Goal: Transaction & Acquisition: Book appointment/travel/reservation

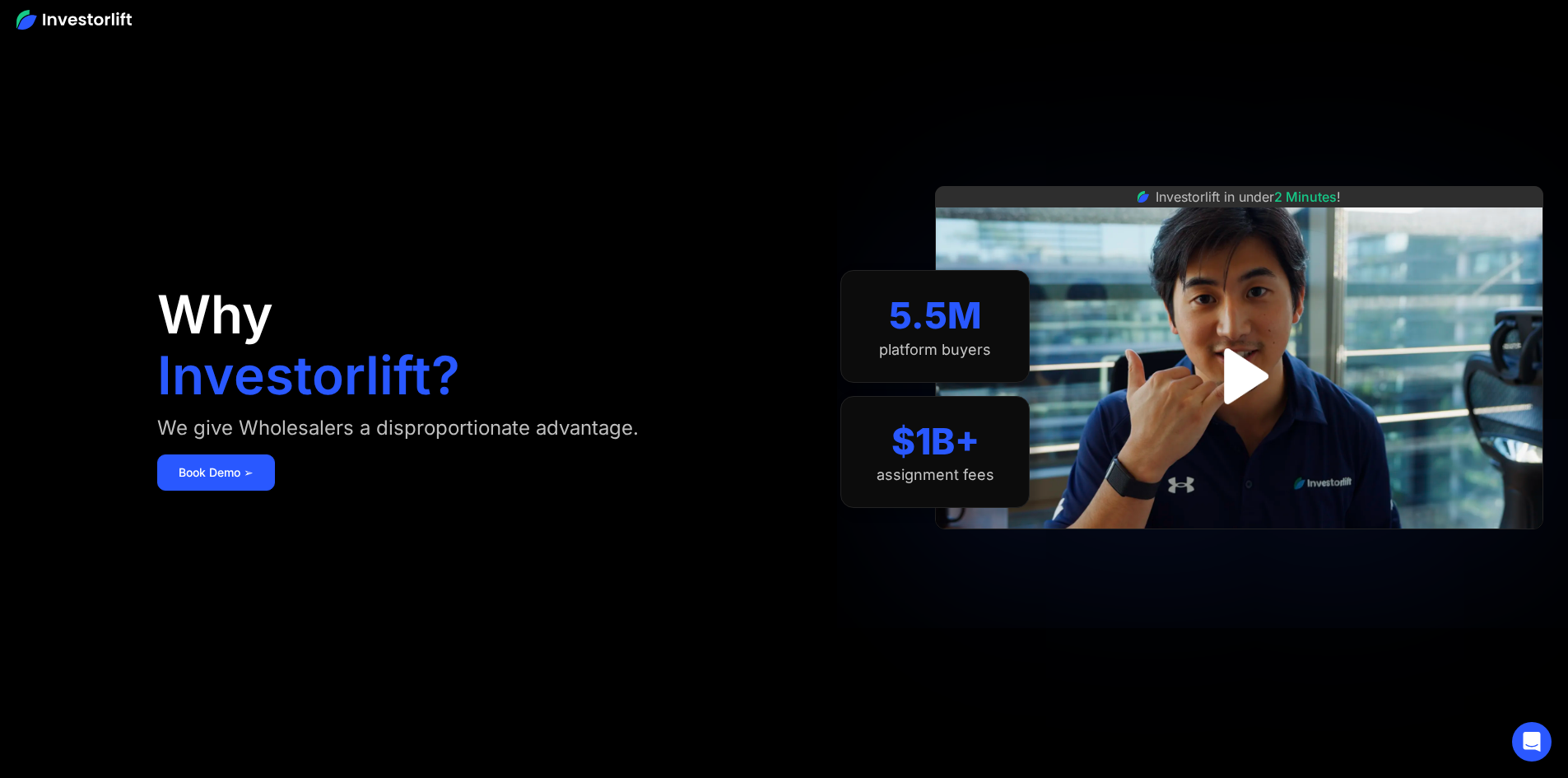
click at [1282, 373] on img "open lightbox" at bounding box center [1238, 376] width 101 height 101
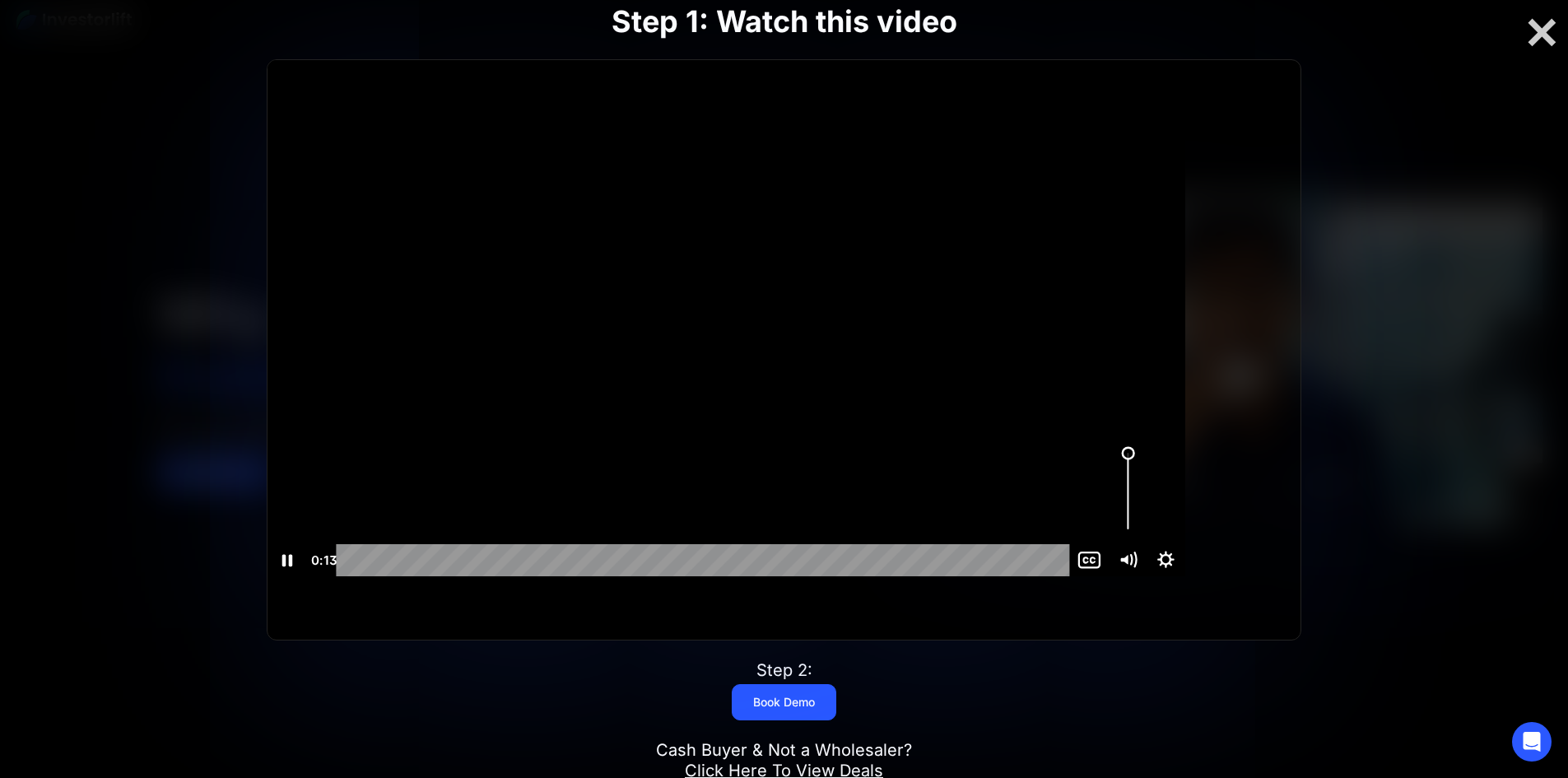
drag, startPoint x: 1191, startPoint y: 486, endPoint x: 1121, endPoint y: 439, distance: 84.3
click at [1185, 439] on div "Click for sound @keyframes VOLUME_SMALL_WAVE_FLASH { 0% { opacity: 0; } 33% { o…" at bounding box center [727, 318] width 918 height 516
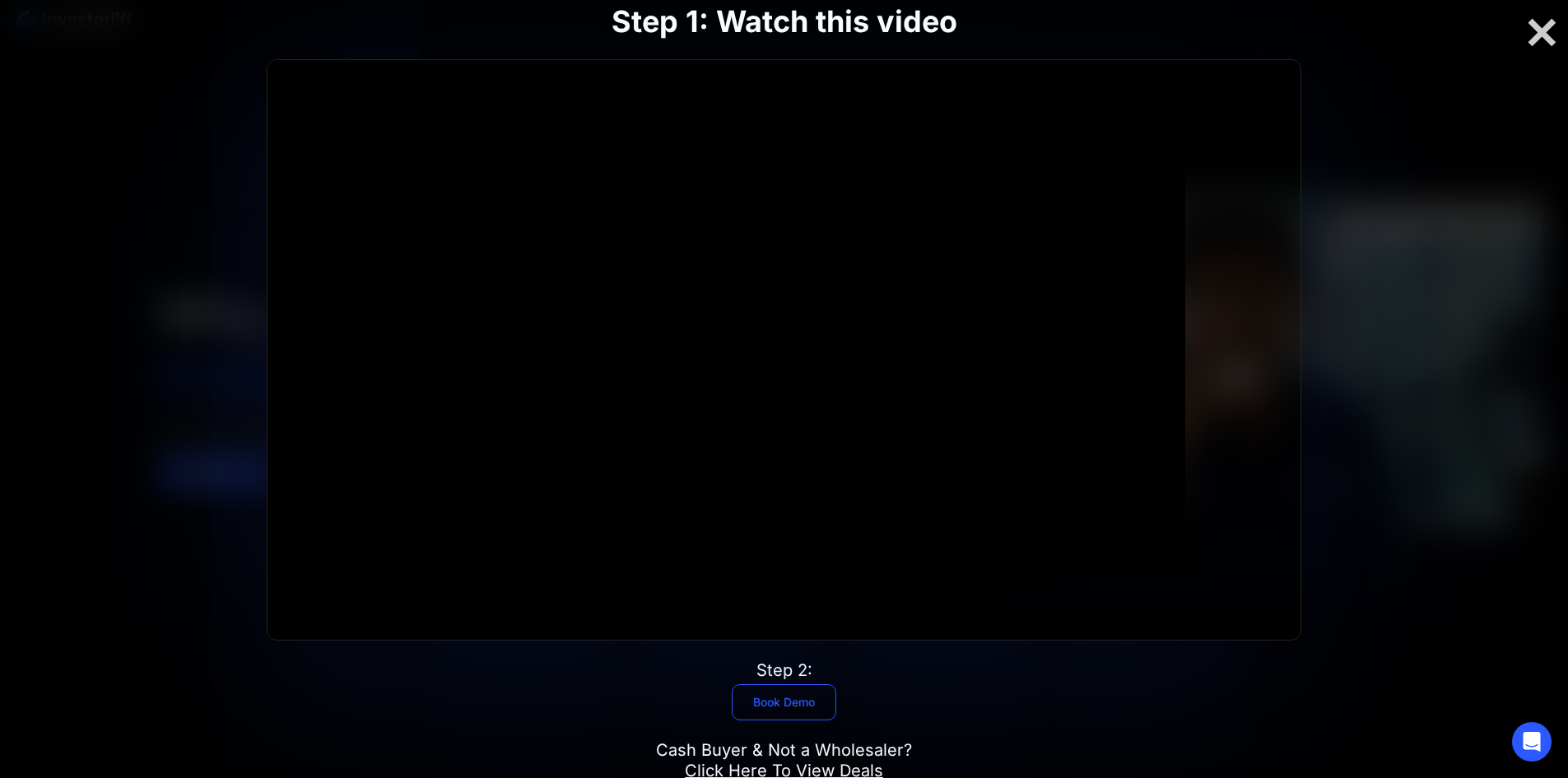
click at [772, 684] on link "Book Demo" at bounding box center [784, 702] width 105 height 36
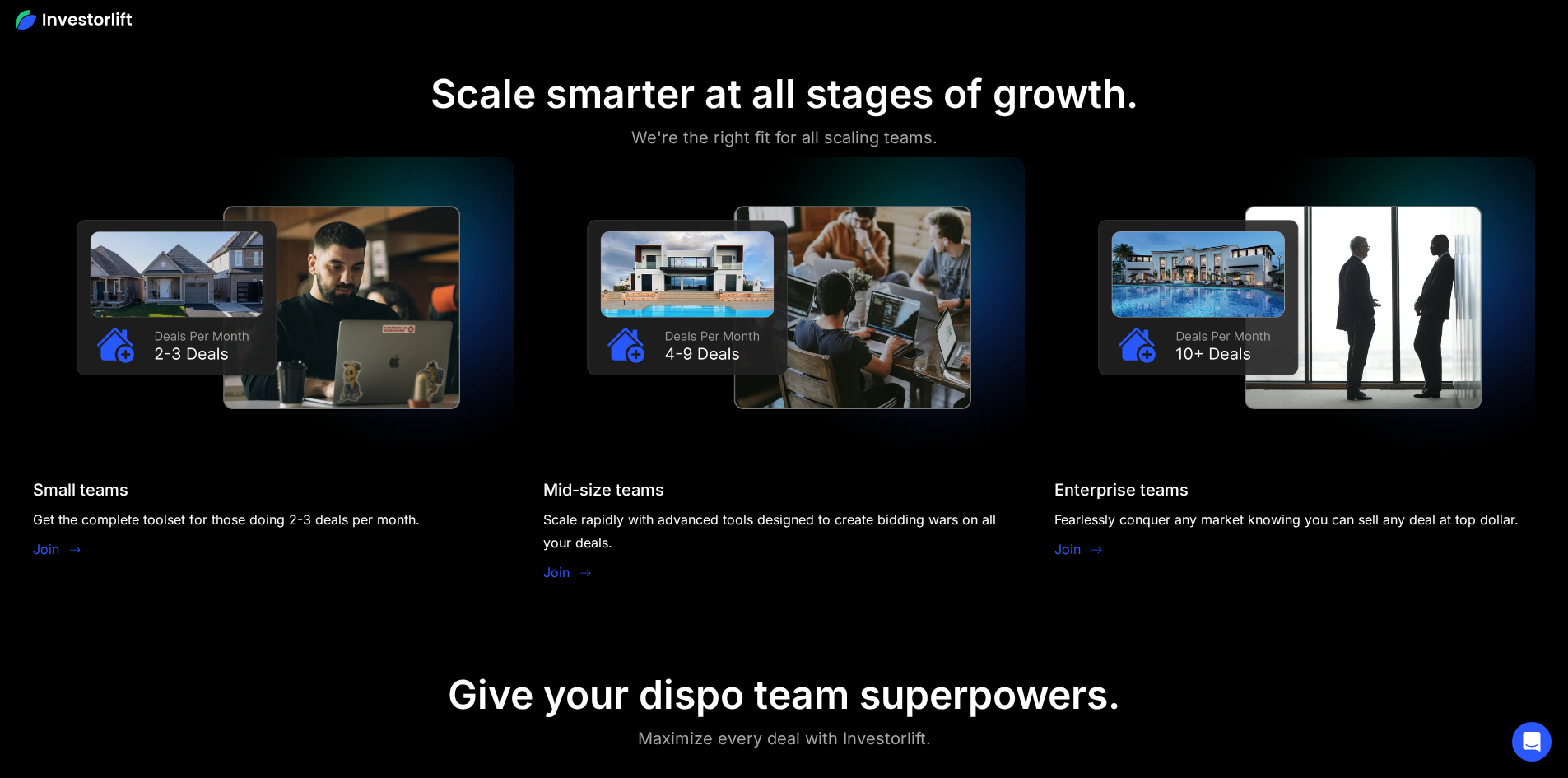
scroll to position [1537, 0]
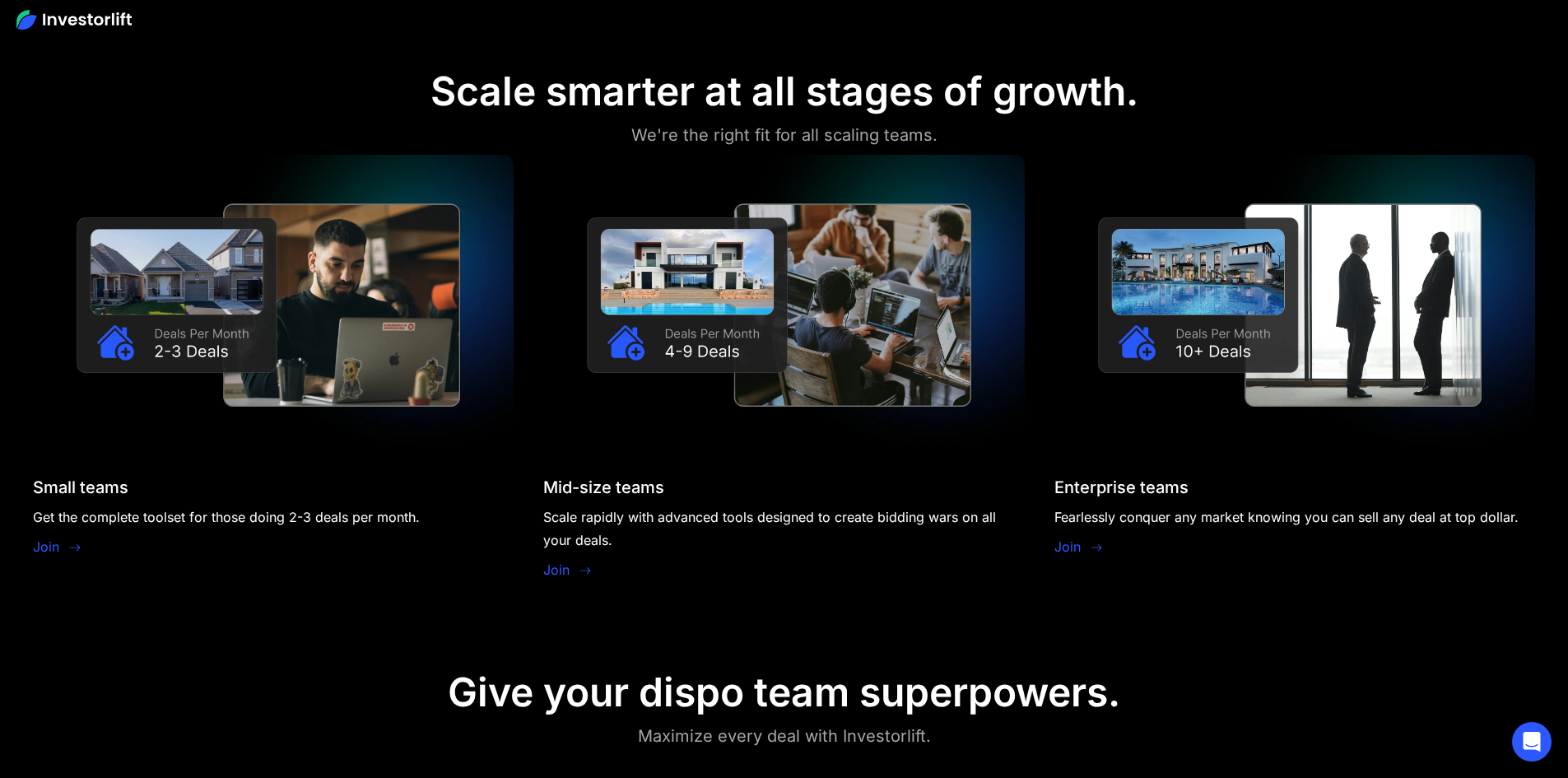
drag, startPoint x: 1258, startPoint y: 56, endPoint x: 1154, endPoint y: 91, distance: 109.7
click at [1154, 91] on section "Scale smarter at all stages of growth. We're the right fit for all scaling team…" at bounding box center [784, 328] width 1568 height 601
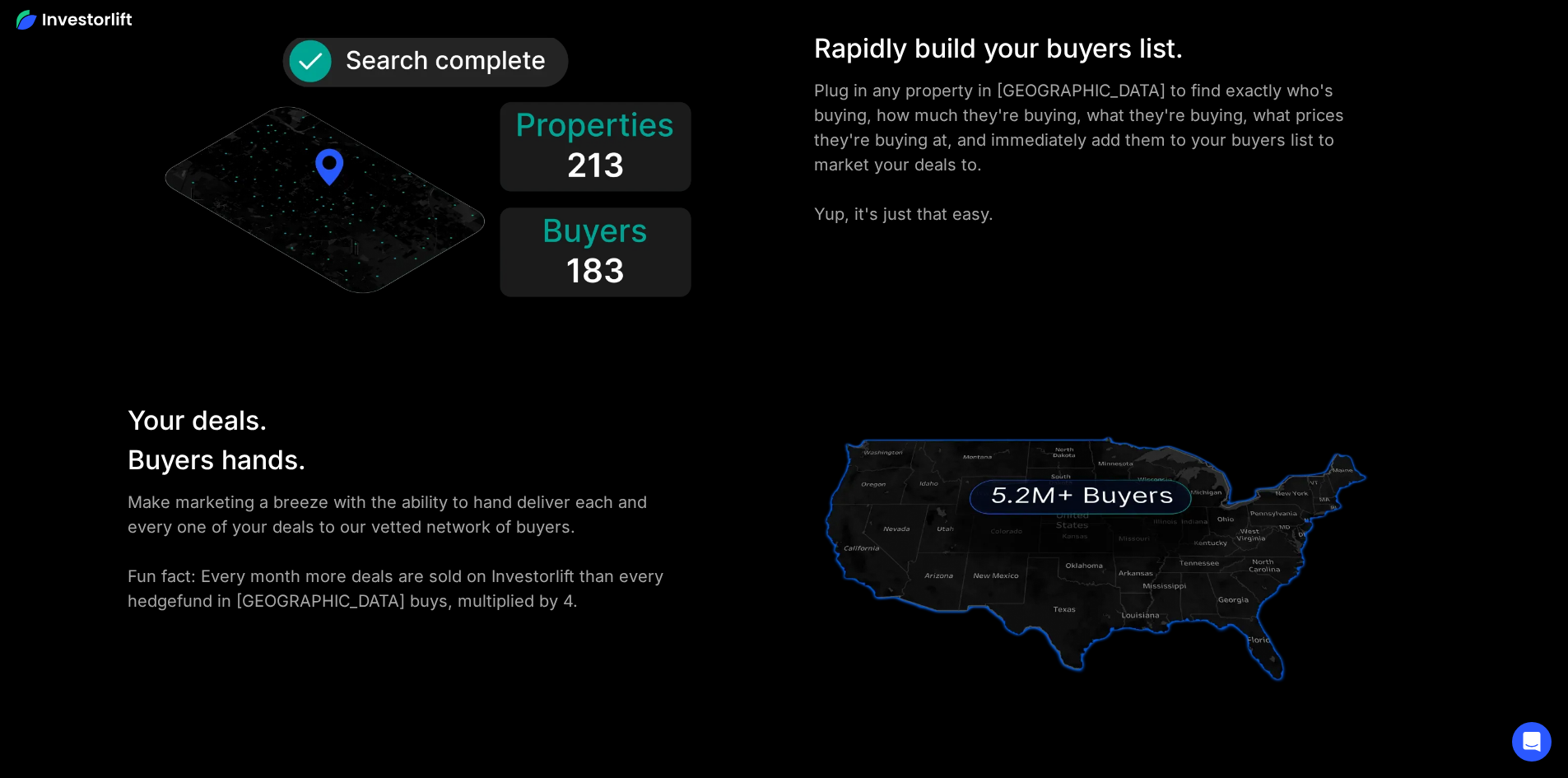
scroll to position [2415, 0]
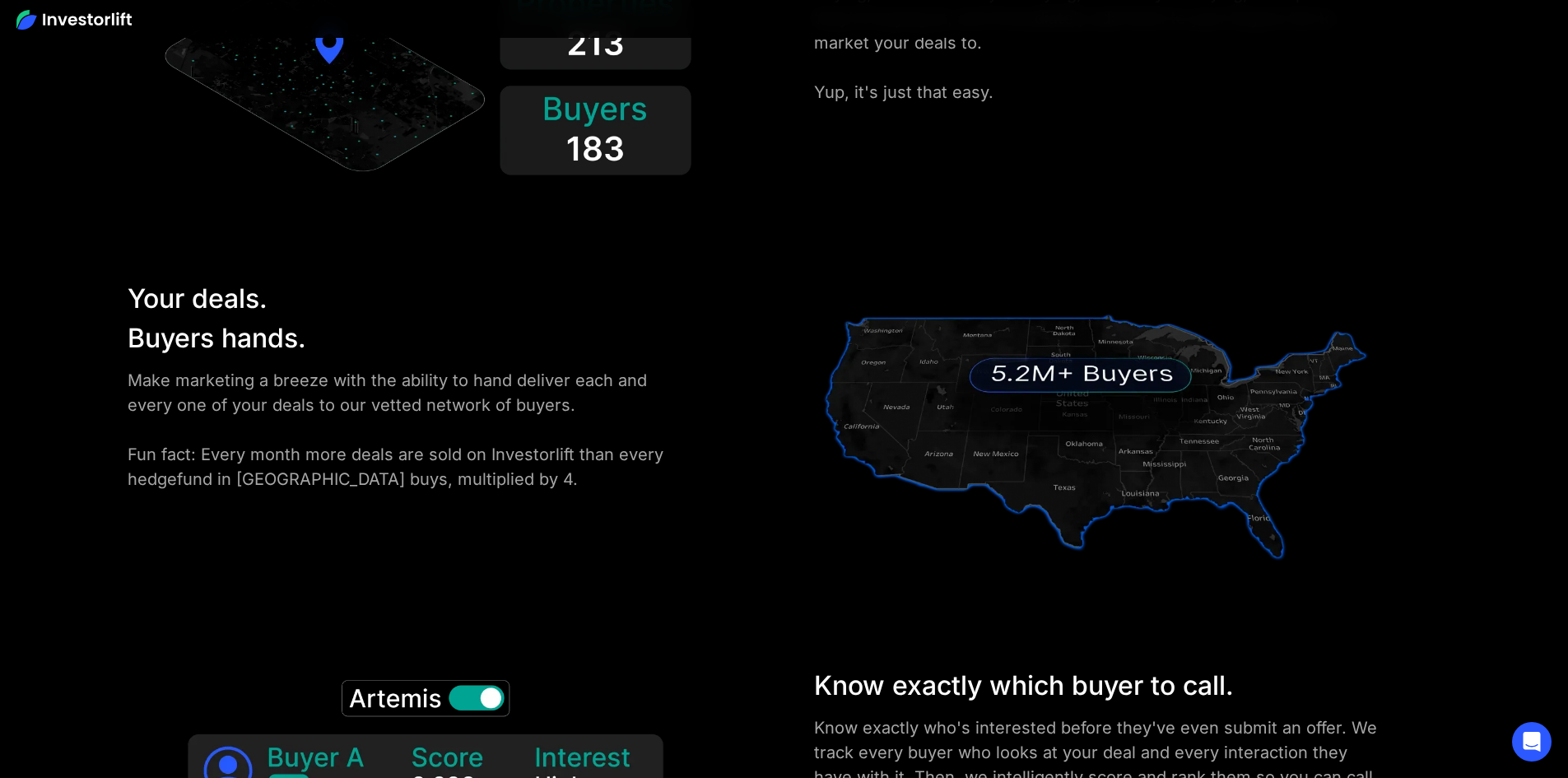
drag, startPoint x: 1148, startPoint y: 90, endPoint x: 900, endPoint y: 284, distance: 314.9
click at [900, 284] on img at bounding box center [1095, 432] width 563 height 305
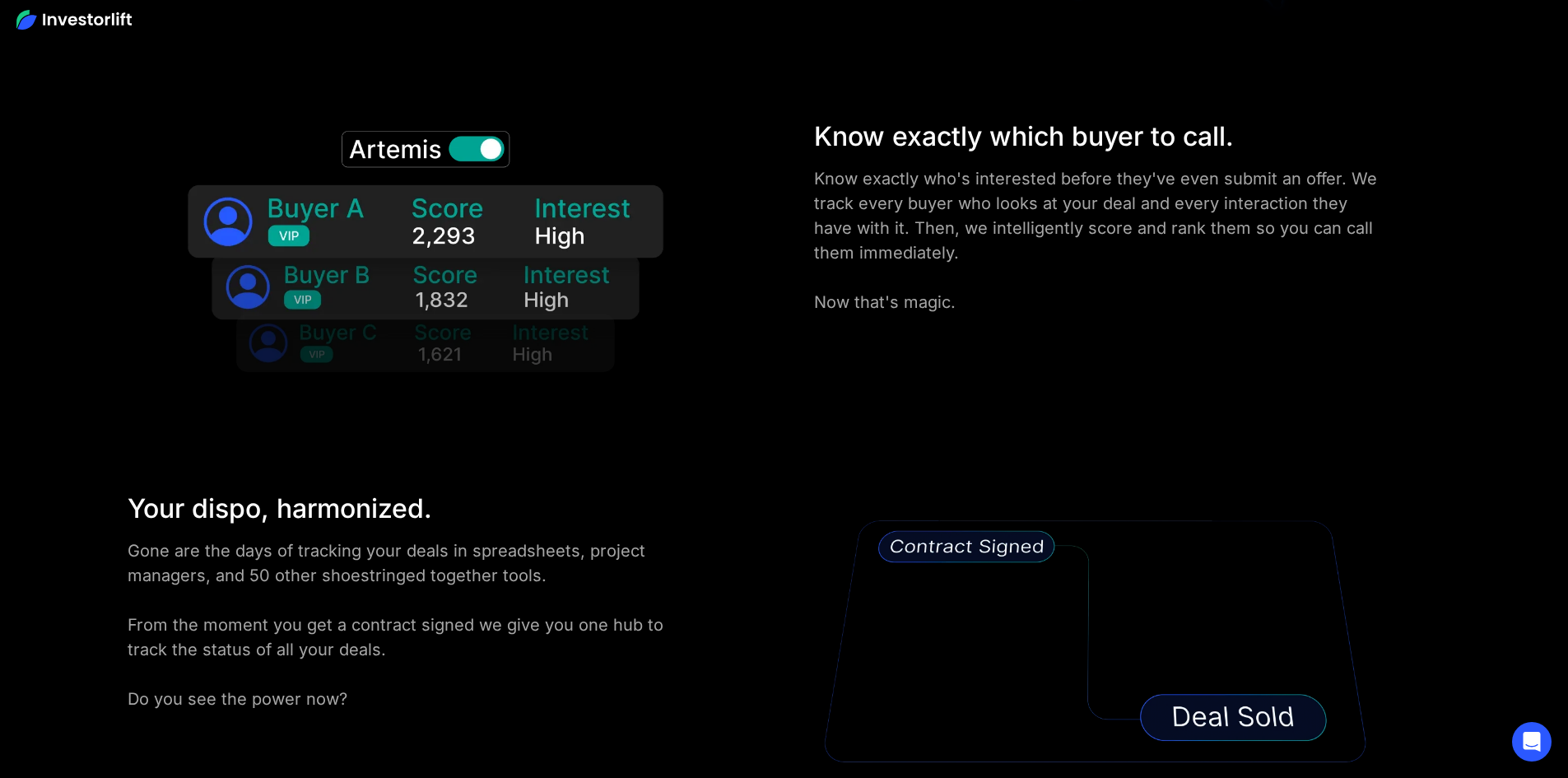
scroll to position [3184, 0]
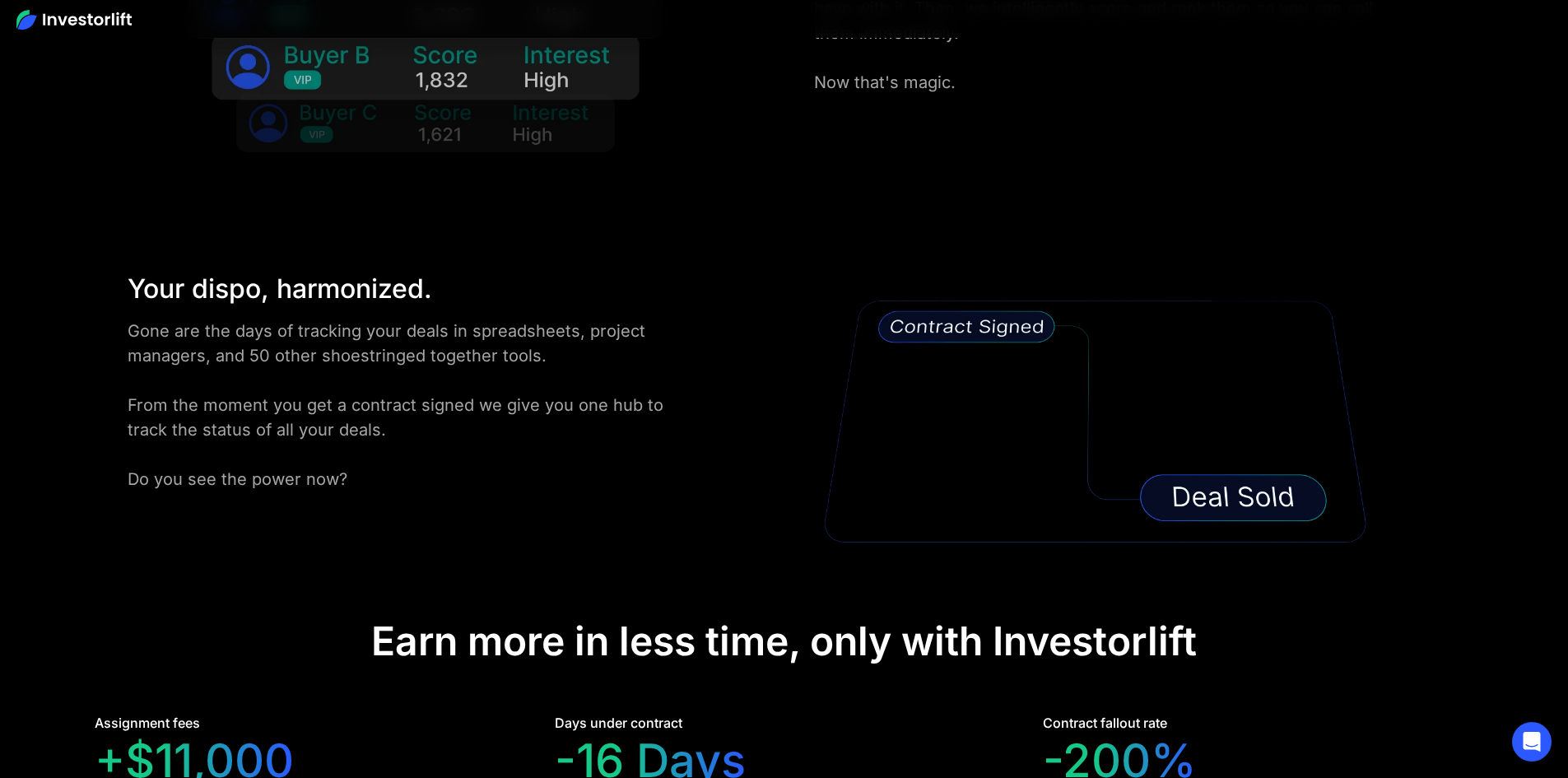
drag, startPoint x: 904, startPoint y: 274, endPoint x: 886, endPoint y: 274, distance: 18.0
click at [886, 274] on div "Your dispo, harmonized. Gone are the days of tracking your deals in spreadsheet…" at bounding box center [784, 422] width 1411 height 305
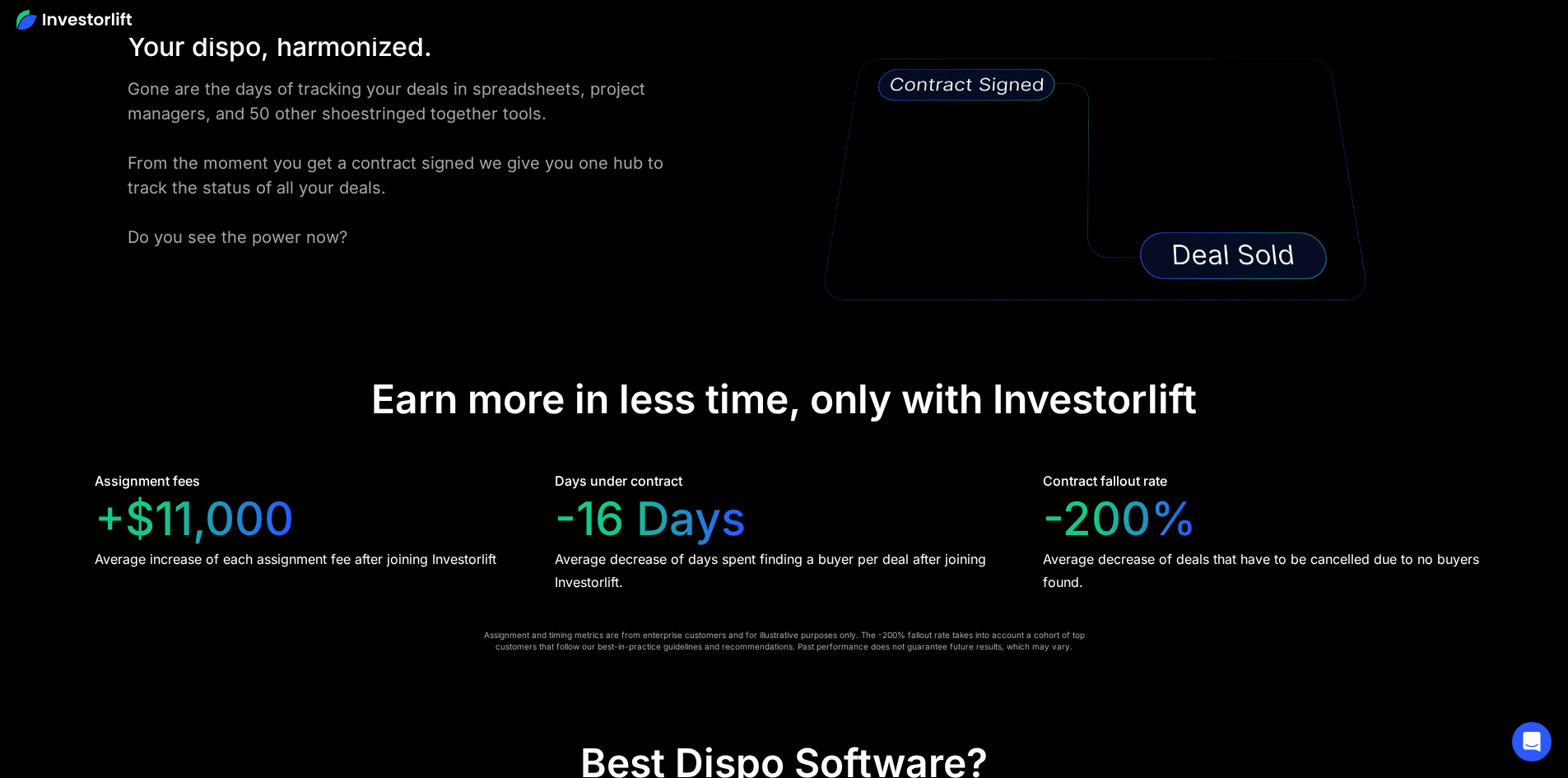
scroll to position [3732, 0]
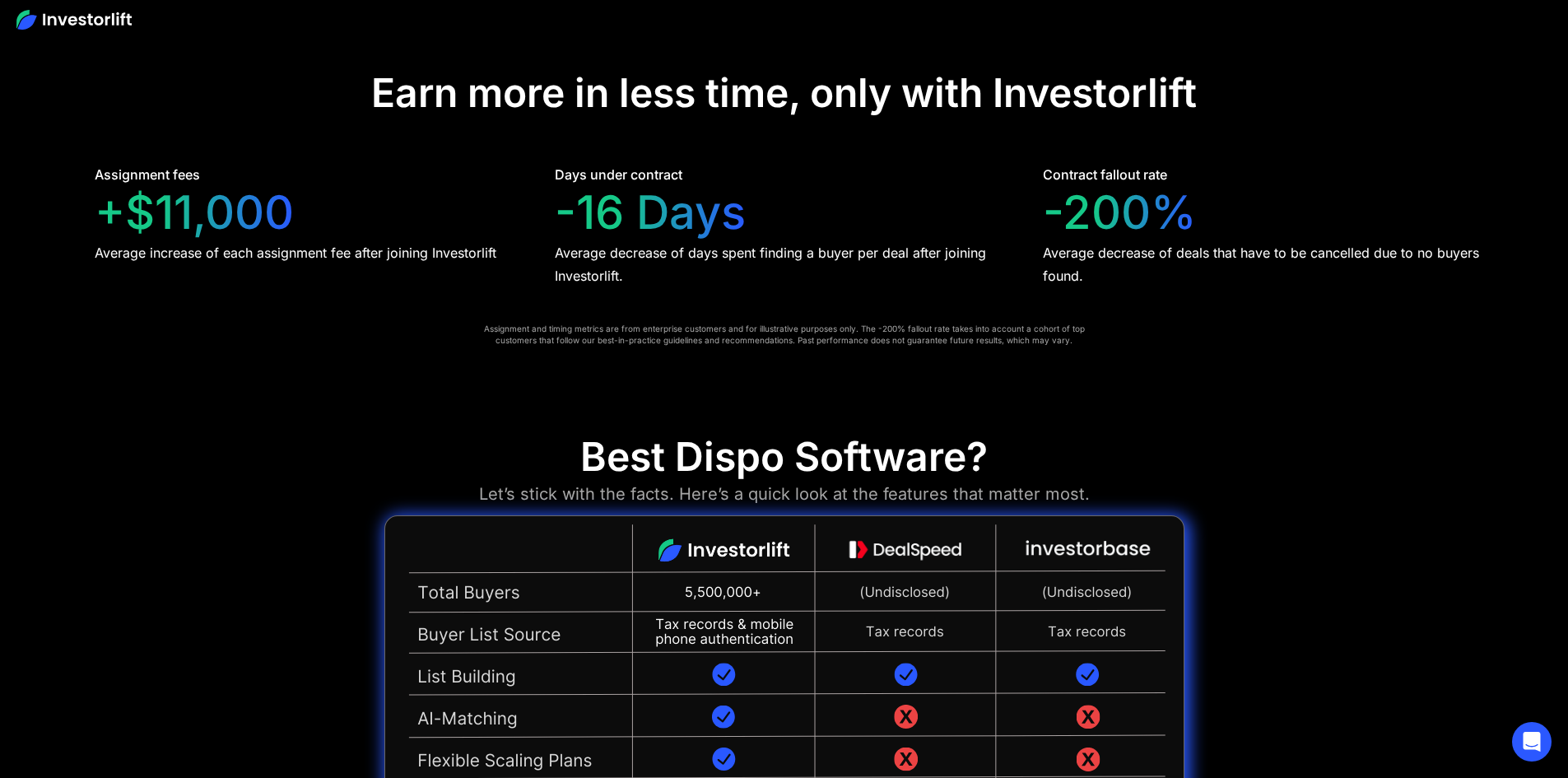
drag, startPoint x: 890, startPoint y: 266, endPoint x: 1054, endPoint y: 148, distance: 202.0
click at [1054, 391] on div "Best Dispo Software? Let’s stick with the facts. Here’s a quick look at the fea…" at bounding box center [784, 779] width 1568 height 776
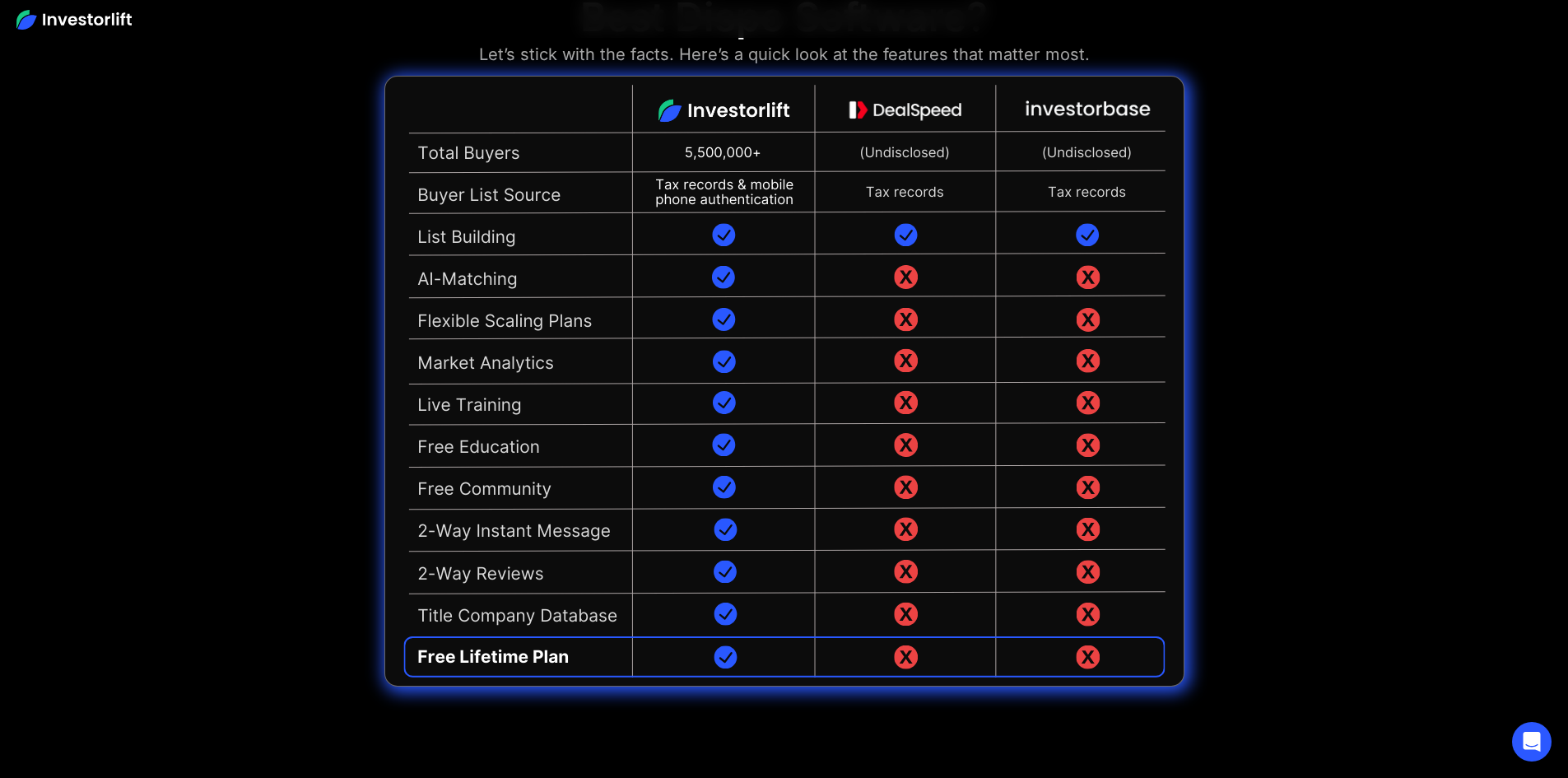
drag, startPoint x: 1045, startPoint y: 155, endPoint x: 976, endPoint y: 321, distance: 179.8
click at [976, 321] on img at bounding box center [784, 381] width 800 height 611
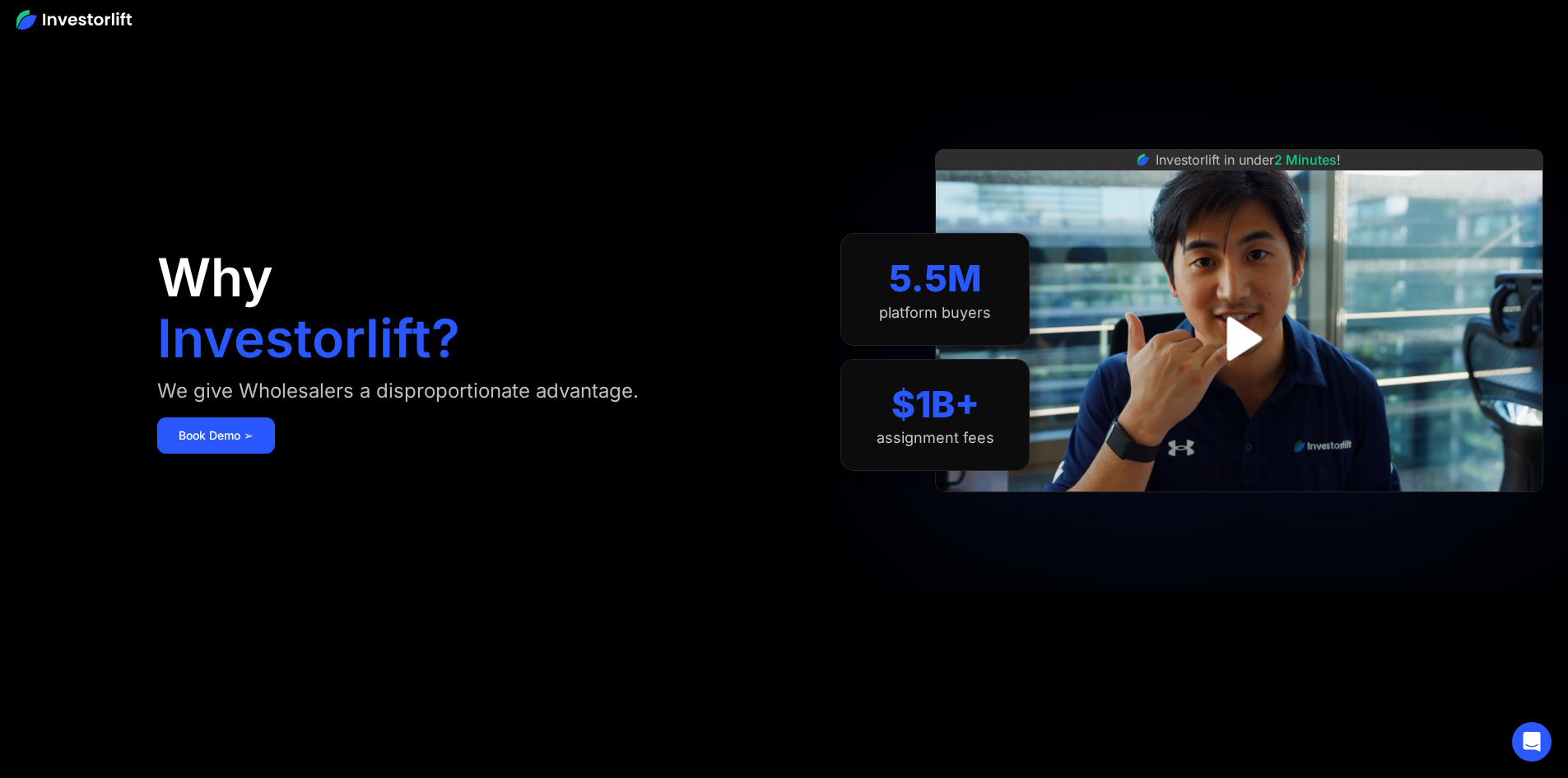
scroll to position [0, 0]
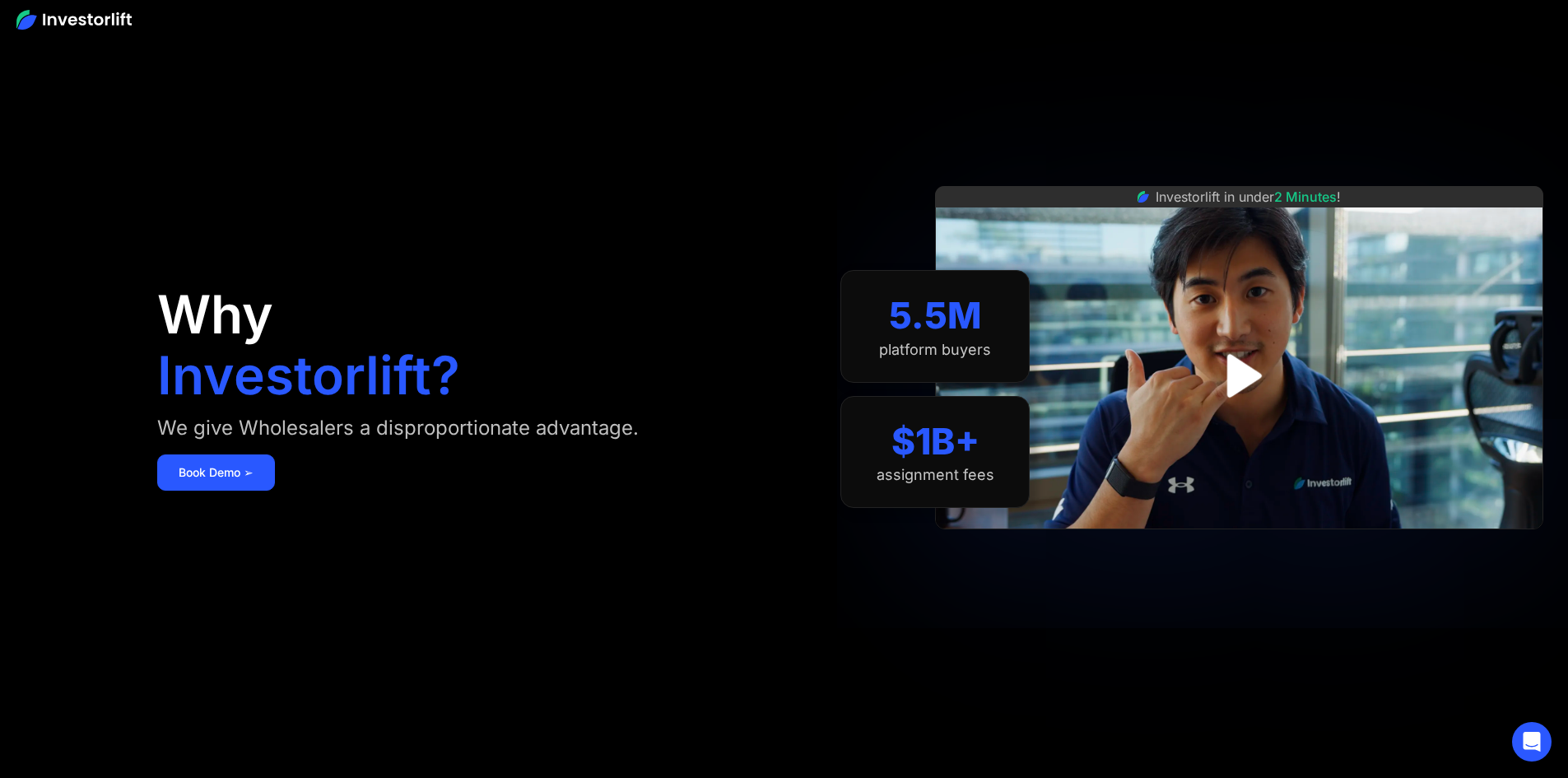
drag, startPoint x: 462, startPoint y: 212, endPoint x: 404, endPoint y: 123, distance: 106.2
click at [424, 143] on div "Why Investorlift? We give Wholesalers a disproportionate advantage. Book Demo ➢" at bounding box center [470, 389] width 626 height 679
